Goal: Information Seeking & Learning: Check status

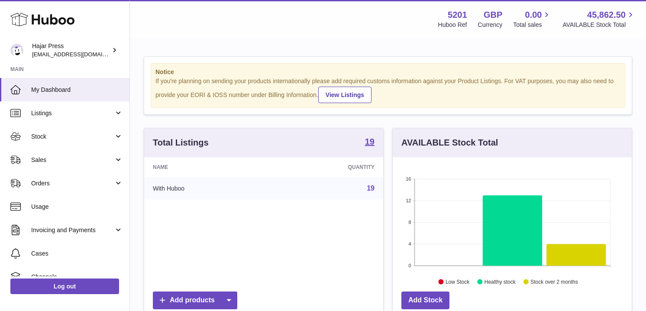
scroll to position [135, 239]
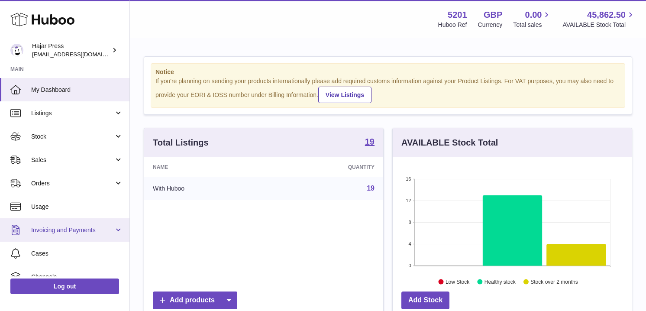
click at [66, 227] on span "Invoicing and Payments" at bounding box center [72, 230] width 83 height 8
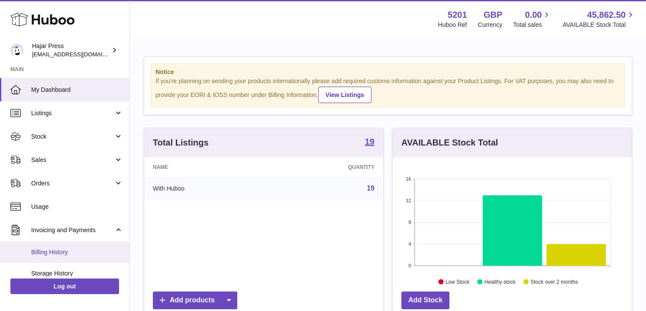
click at [47, 249] on span "Billing History" at bounding box center [77, 252] width 92 height 8
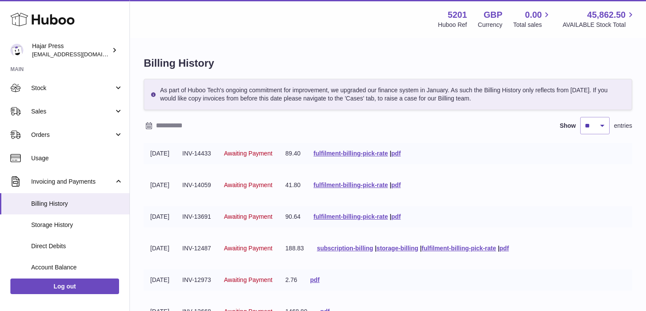
scroll to position [60, 0]
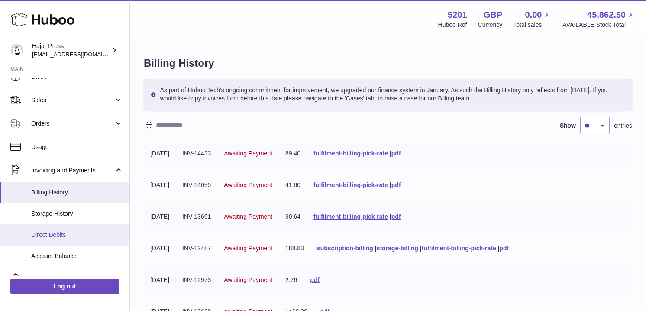
click at [47, 233] on span "Direct Debits" at bounding box center [77, 235] width 92 height 8
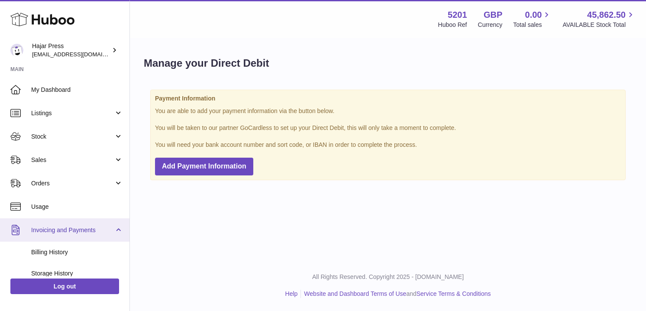
click at [59, 228] on span "Invoicing and Payments" at bounding box center [72, 230] width 83 height 8
click at [56, 232] on span "Invoicing and Payments" at bounding box center [72, 230] width 83 height 8
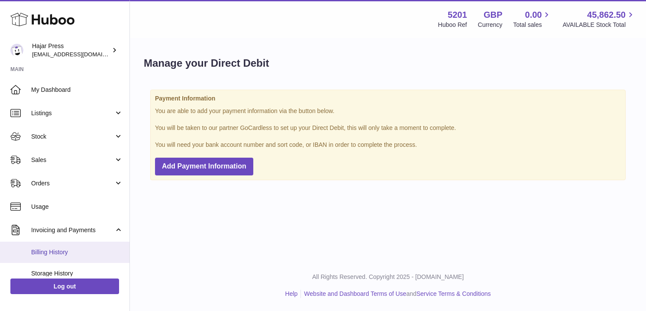
click at [46, 249] on span "Billing History" at bounding box center [77, 252] width 92 height 8
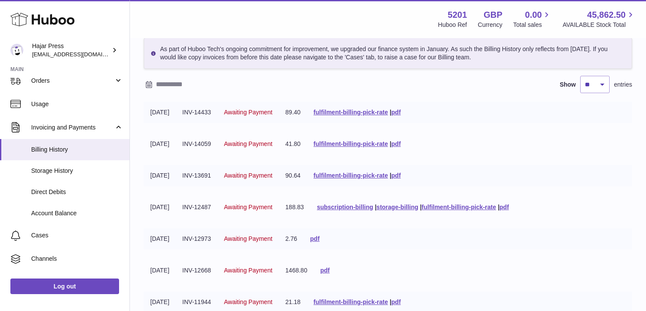
scroll to position [42, 0]
click at [401, 174] on link "pdf" at bounding box center [396, 174] width 10 height 7
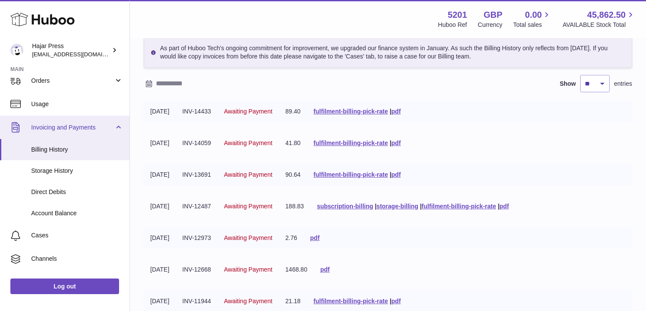
click at [109, 129] on span "Invoicing and Payments" at bounding box center [72, 127] width 83 height 8
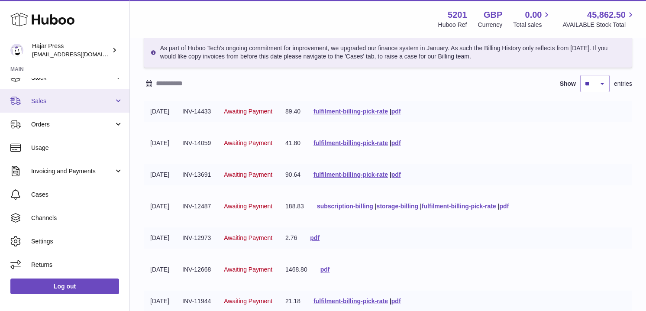
scroll to position [59, 0]
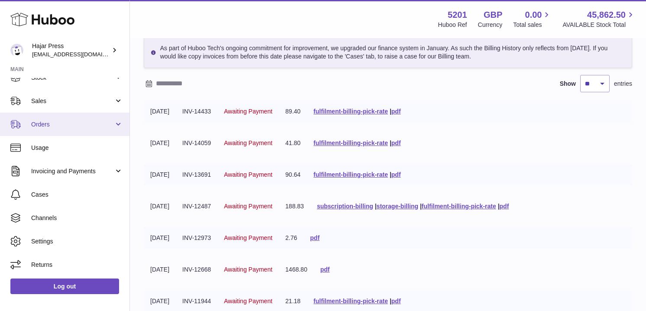
click at [96, 120] on span "Orders" at bounding box center [72, 124] width 83 height 8
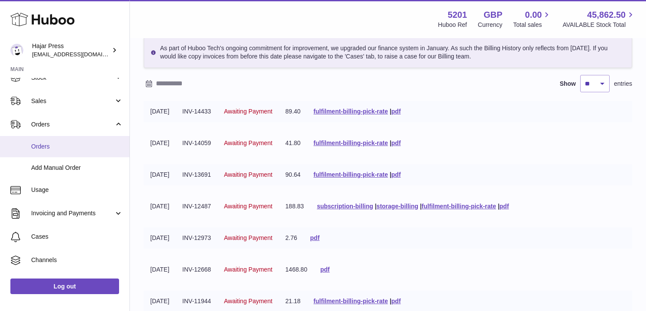
click at [66, 144] on span "Orders" at bounding box center [77, 146] width 92 height 8
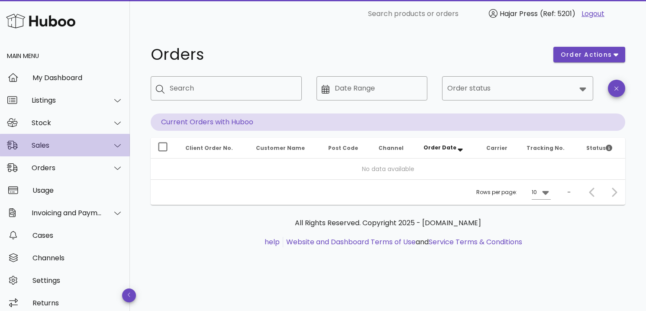
click at [111, 146] on div at bounding box center [112, 146] width 21 height 22
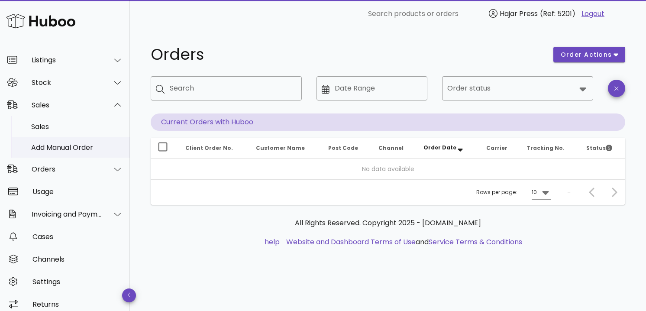
scroll to position [48, 0]
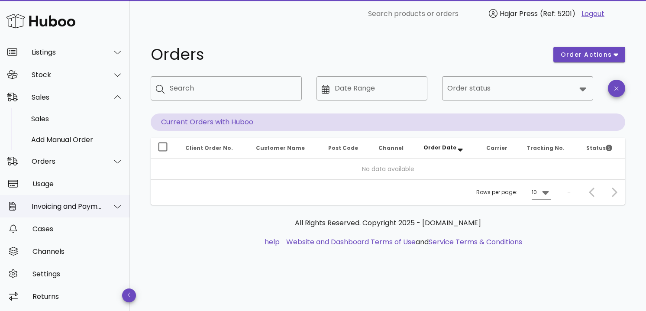
click at [110, 205] on div at bounding box center [112, 207] width 21 height 22
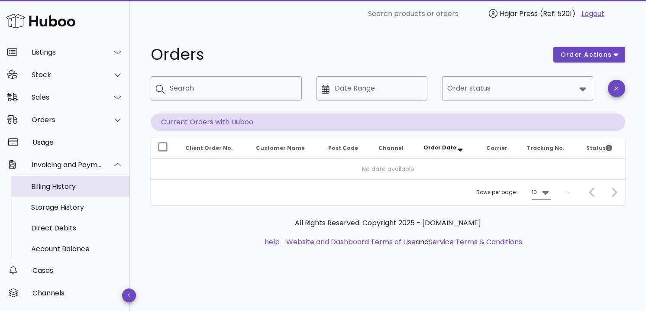
click at [72, 186] on div "Billing History" at bounding box center [77, 186] width 92 height 8
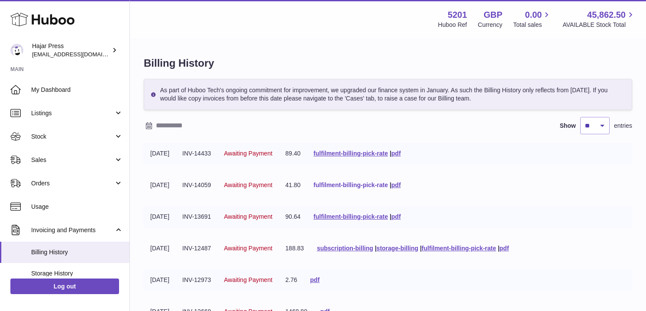
click at [370, 186] on link "fulfilment-billing-pick-rate" at bounding box center [350, 184] width 74 height 7
click at [366, 217] on link "fulfilment-billing-pick-rate" at bounding box center [350, 216] width 74 height 7
click at [342, 151] on link "fulfilment-billing-pick-rate" at bounding box center [350, 153] width 74 height 7
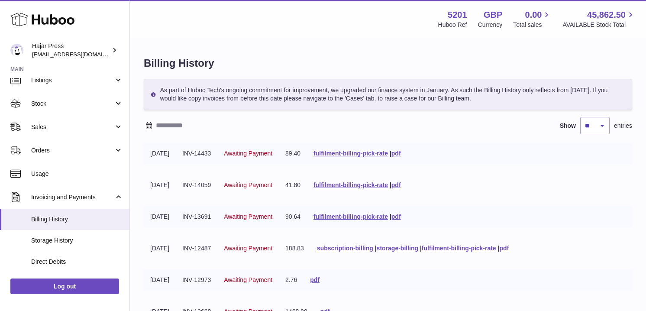
scroll to position [7, 0]
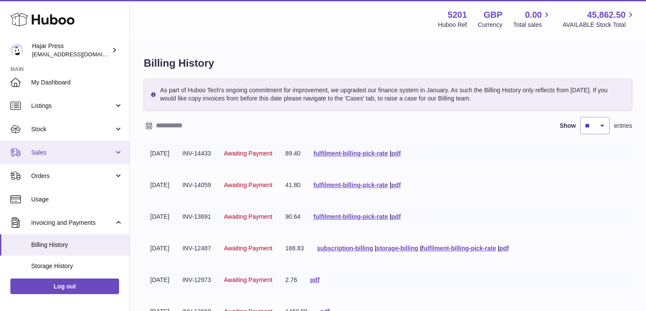
click at [46, 162] on link "Sales" at bounding box center [64, 152] width 129 height 23
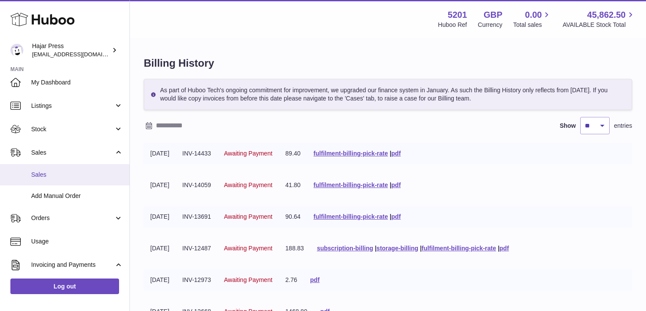
click at [51, 172] on span "Sales" at bounding box center [77, 174] width 92 height 8
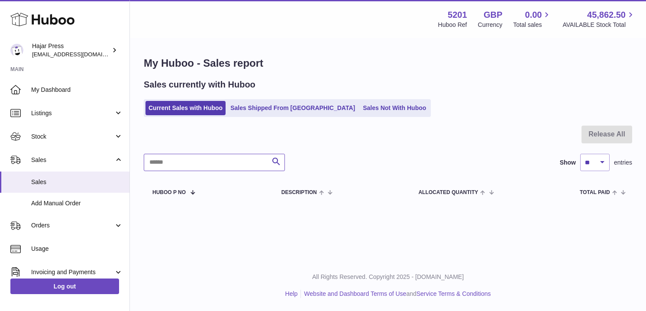
click at [173, 163] on input "text" at bounding box center [214, 162] width 141 height 17
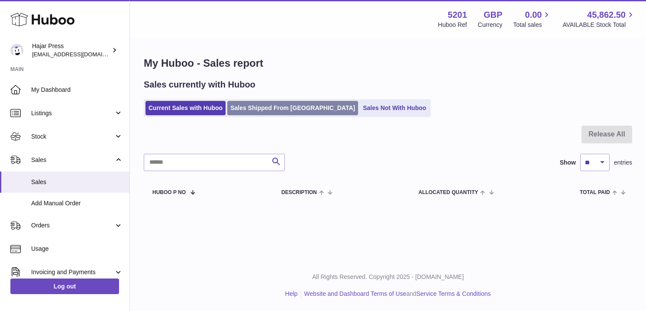
click at [254, 104] on link "Sales Shipped From [GEOGRAPHIC_DATA]" at bounding box center [292, 108] width 131 height 14
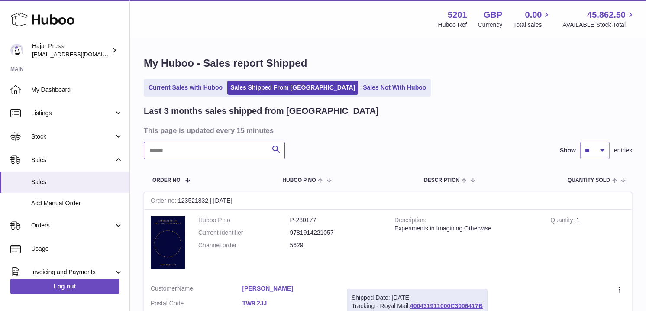
click at [188, 150] on input "text" at bounding box center [214, 149] width 141 height 17
paste input "*********"
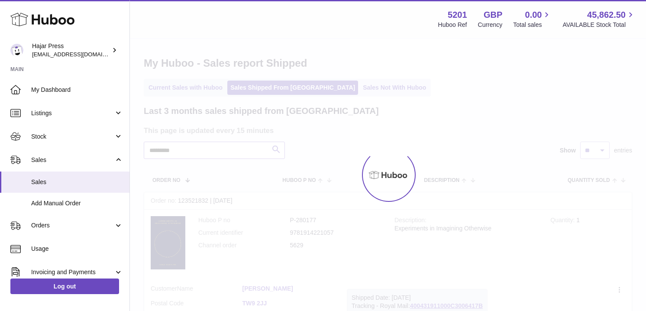
type input "*********"
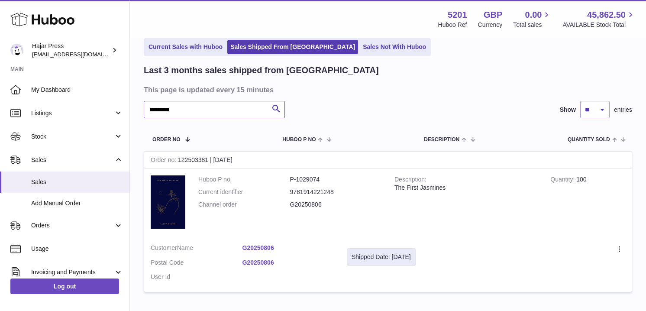
scroll to position [50, 0]
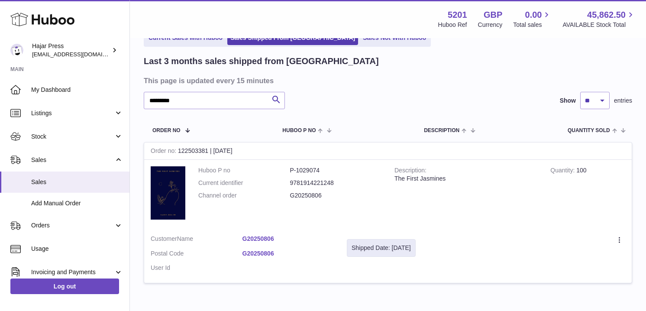
drag, startPoint x: 393, startPoint y: 250, endPoint x: 412, endPoint y: 249, distance: 18.6
click at [411, 249] on div "Shipped Date: 8th Aug 2025" at bounding box center [380, 248] width 59 height 8
drag, startPoint x: 393, startPoint y: 245, endPoint x: 431, endPoint y: 248, distance: 37.7
click at [415, 248] on div "Shipped Date: 8th Aug 2025" at bounding box center [381, 248] width 69 height 18
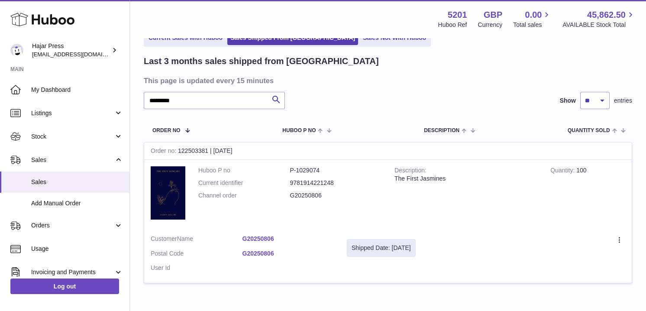
click at [415, 252] on div "Shipped Date: 8th Aug 2025" at bounding box center [381, 248] width 69 height 18
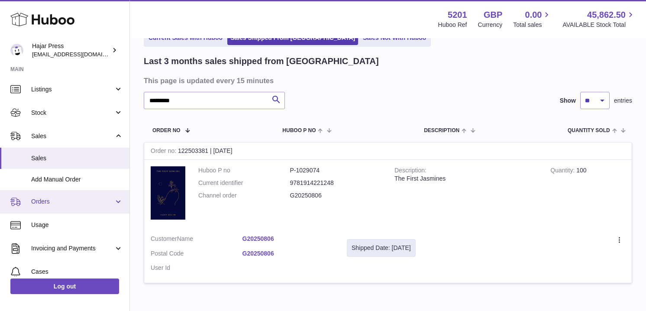
scroll to position [34, 0]
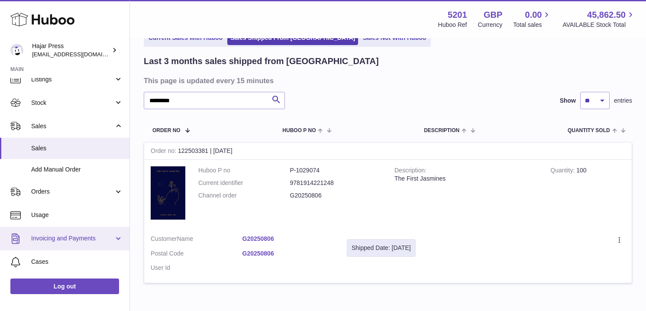
click at [41, 240] on span "Invoicing and Payments" at bounding box center [72, 238] width 83 height 8
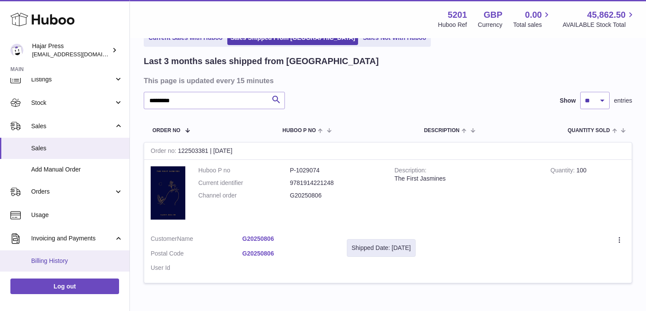
click at [44, 259] on span "Billing History" at bounding box center [77, 261] width 92 height 8
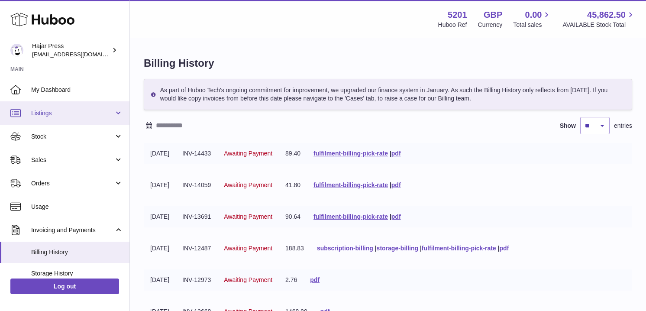
click at [61, 113] on span "Listings" at bounding box center [72, 113] width 83 height 8
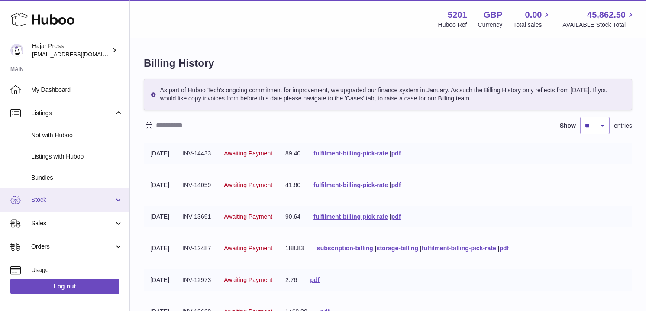
click at [84, 199] on span "Stock" at bounding box center [72, 200] width 83 height 8
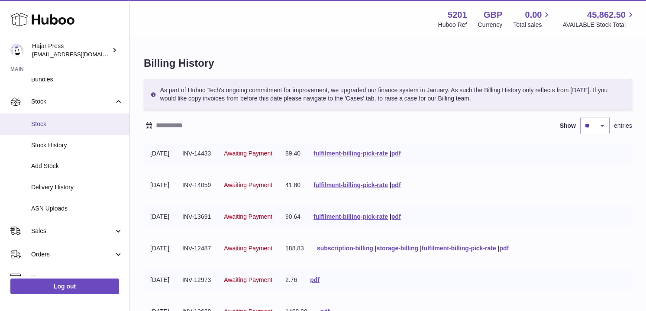
scroll to position [178, 0]
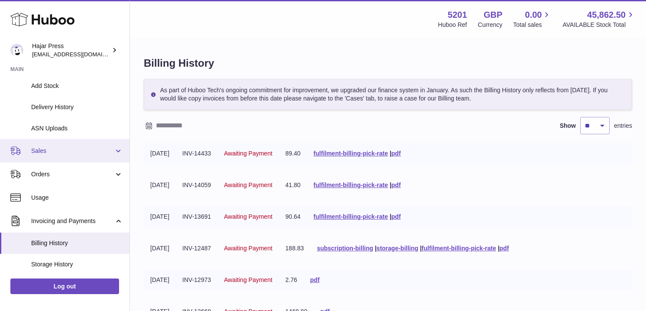
click at [98, 148] on span "Sales" at bounding box center [72, 151] width 83 height 8
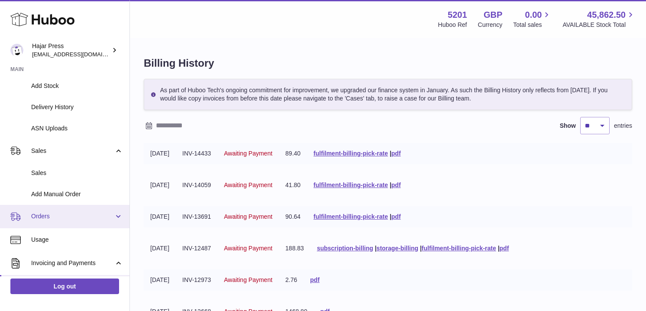
click at [87, 223] on link "Orders" at bounding box center [64, 216] width 129 height 23
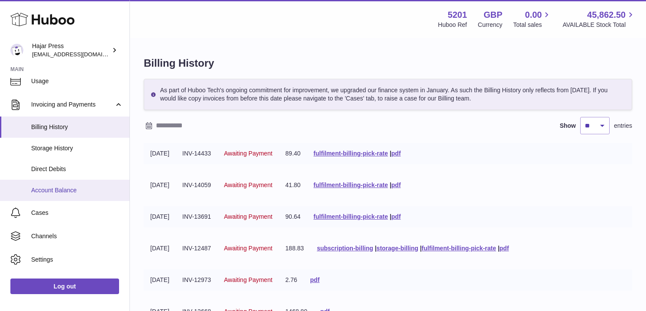
scroll to position [377, 0]
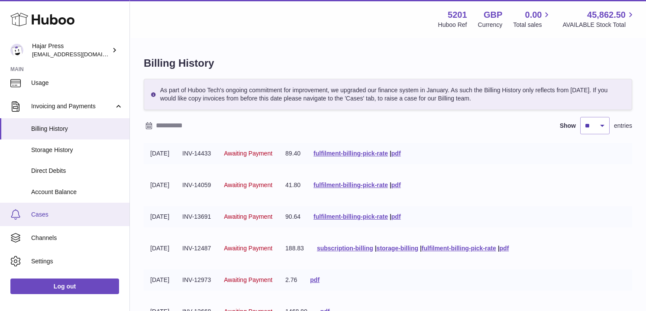
click at [74, 210] on span "Cases" at bounding box center [77, 214] width 92 height 8
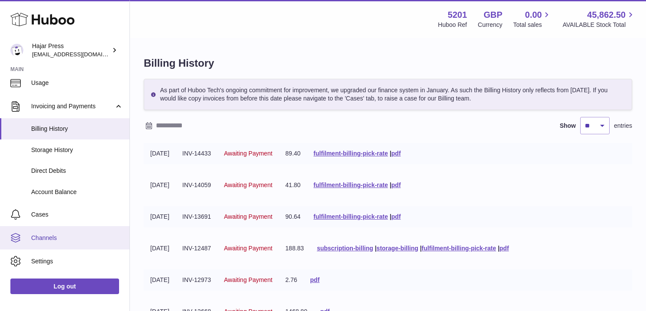
scroll to position [382, 0]
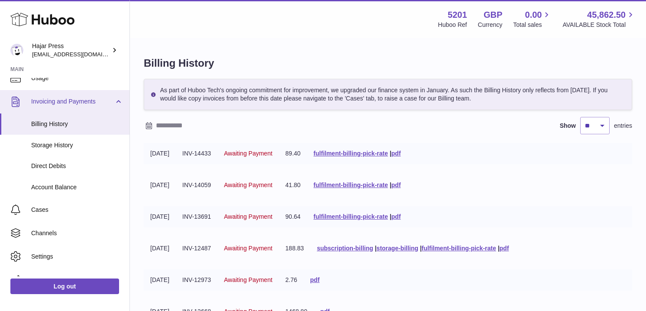
click at [105, 101] on span "Invoicing and Payments" at bounding box center [72, 101] width 83 height 8
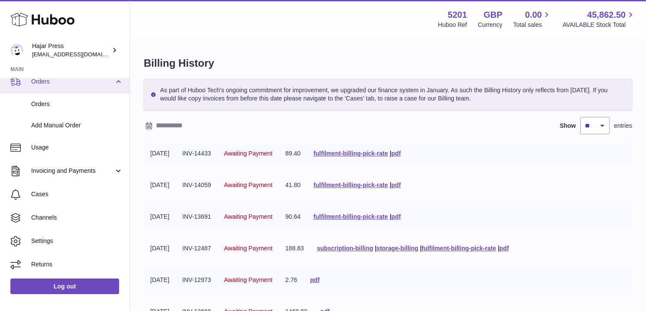
scroll to position [313, 0]
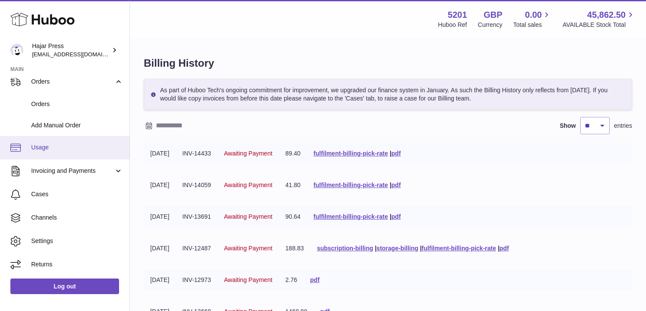
click at [48, 144] on span "Usage" at bounding box center [77, 147] width 92 height 8
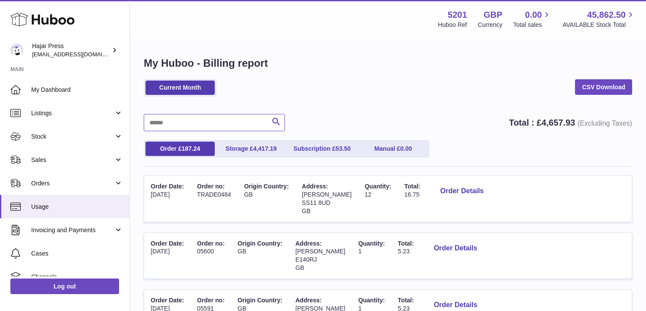
click at [200, 122] on input "text" at bounding box center [214, 122] width 141 height 17
paste input "*********"
type input "*********"
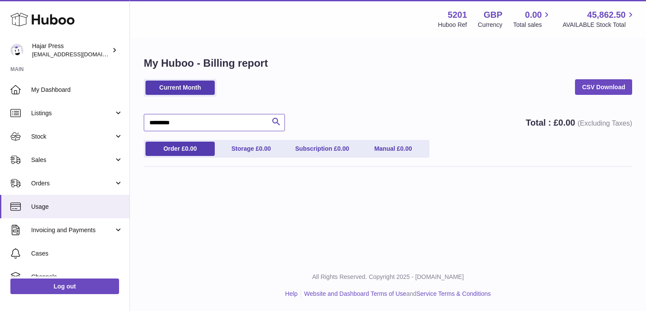
drag, startPoint x: 187, startPoint y: 125, endPoint x: 159, endPoint y: 119, distance: 28.8
click at [159, 119] on input "*********" at bounding box center [214, 122] width 141 height 17
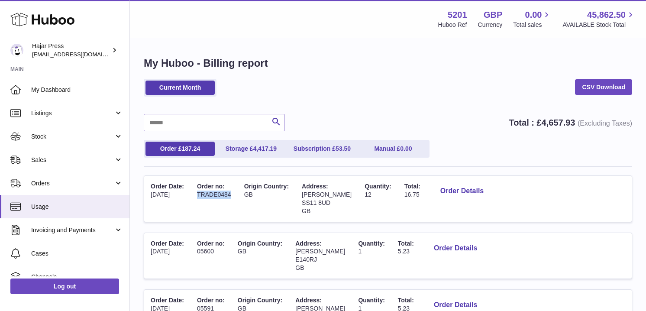
drag, startPoint x: 200, startPoint y: 194, endPoint x: 232, endPoint y: 194, distance: 32.5
click at [232, 194] on td "Order no: TRADE0484" at bounding box center [213, 199] width 47 height 46
copy td "TRADE0484"
click at [187, 119] on input "text" at bounding box center [214, 122] width 141 height 17
paste input "*********"
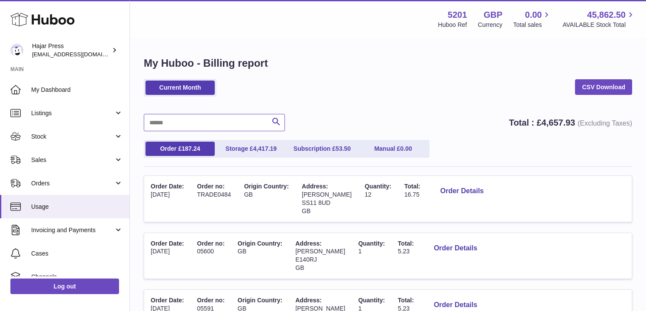
type input "*********"
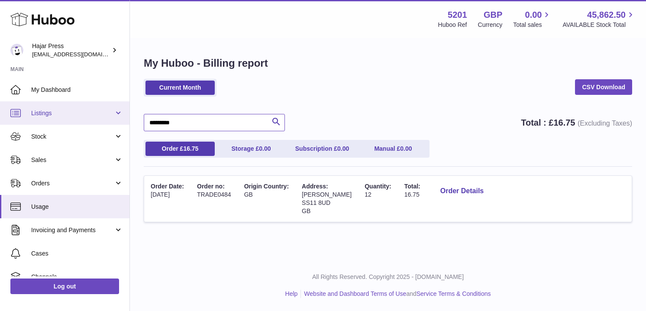
drag, startPoint x: 220, startPoint y: 123, endPoint x: 116, endPoint y: 122, distance: 103.9
click at [116, 122] on div "Huboo Hajar Press editorial@hajarpress.com Main My Dashboard Listings Not with …" at bounding box center [323, 155] width 646 height 311
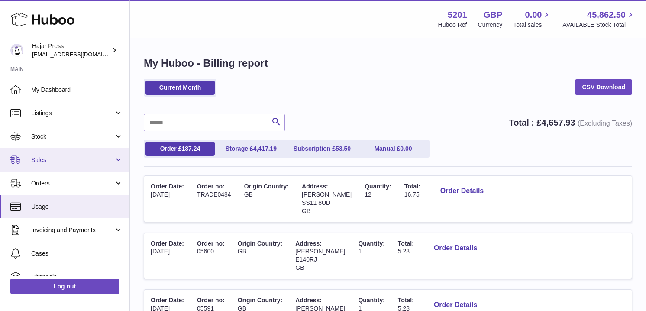
click at [63, 163] on span "Sales" at bounding box center [72, 160] width 83 height 8
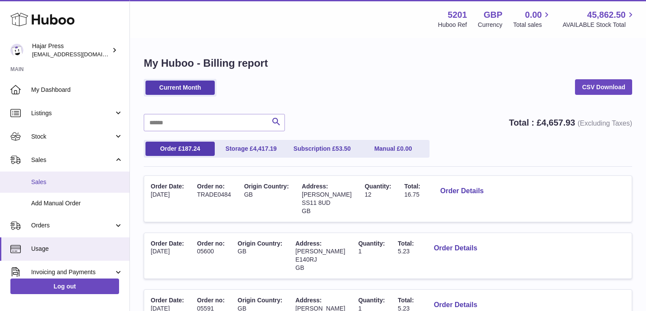
click at [58, 183] on span "Sales" at bounding box center [77, 182] width 92 height 8
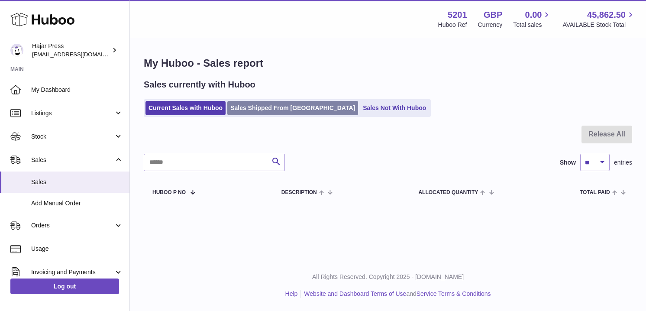
click at [251, 111] on link "Sales Shipped From [GEOGRAPHIC_DATA]" at bounding box center [292, 108] width 131 height 14
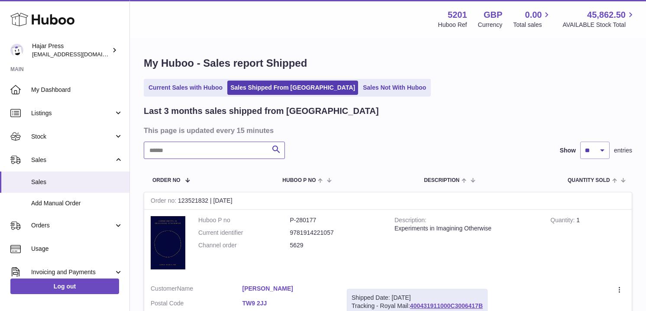
click at [222, 152] on input "text" at bounding box center [214, 149] width 141 height 17
paste input "*********"
drag, startPoint x: 190, startPoint y: 147, endPoint x: 208, endPoint y: 148, distance: 17.8
click at [209, 148] on input "*********" at bounding box center [214, 149] width 141 height 17
paste input "text"
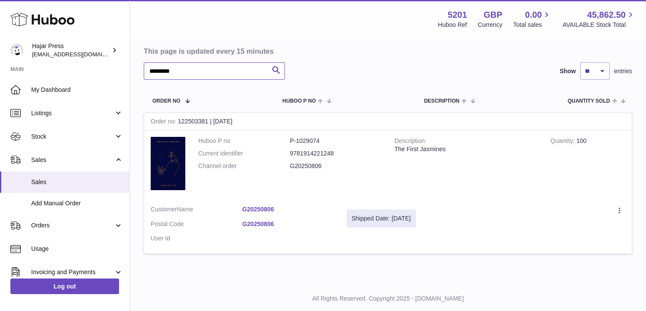
scroll to position [93, 0]
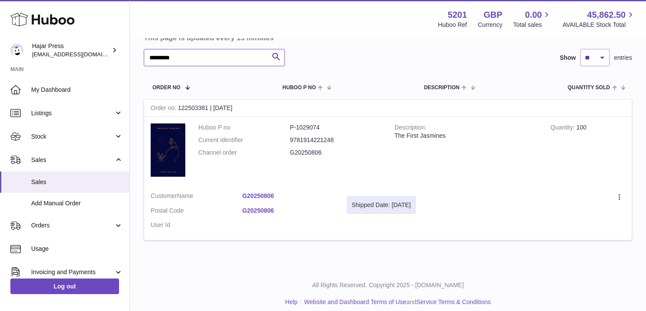
type input "*********"
click at [362, 201] on div "Shipped Date: [DATE]" at bounding box center [380, 205] width 59 height 8
drag, startPoint x: 291, startPoint y: 128, endPoint x: 308, endPoint y: 132, distance: 17.3
click at [308, 132] on dl "Huboo P no P-1029074 Current identifier 9781914221248 Channel order G20250806" at bounding box center [289, 142] width 183 height 38
